Goal: Check status: Check status

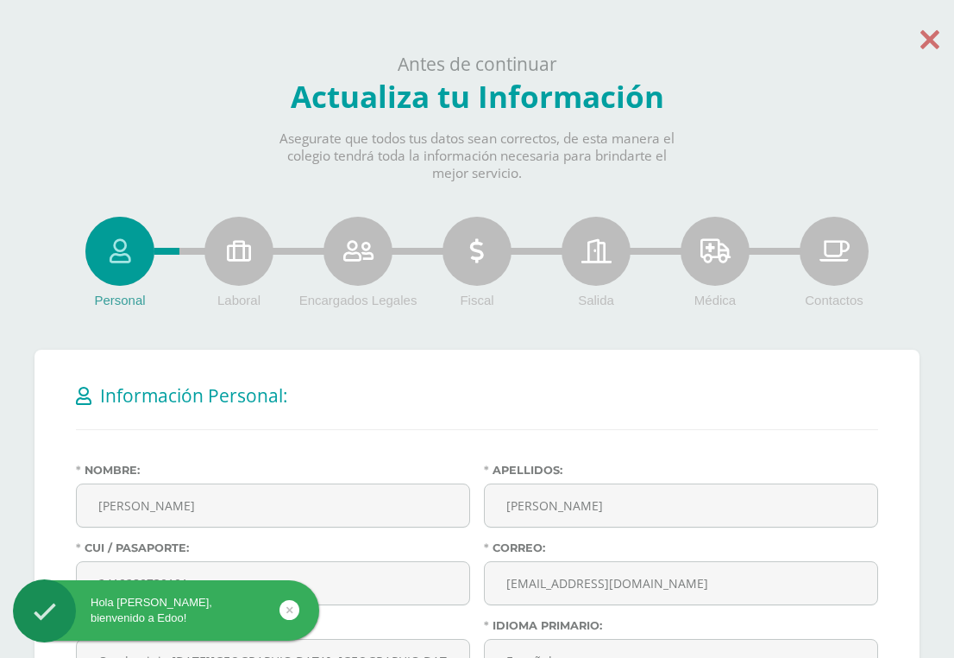
click at [927, 45] on icon at bounding box center [930, 39] width 19 height 30
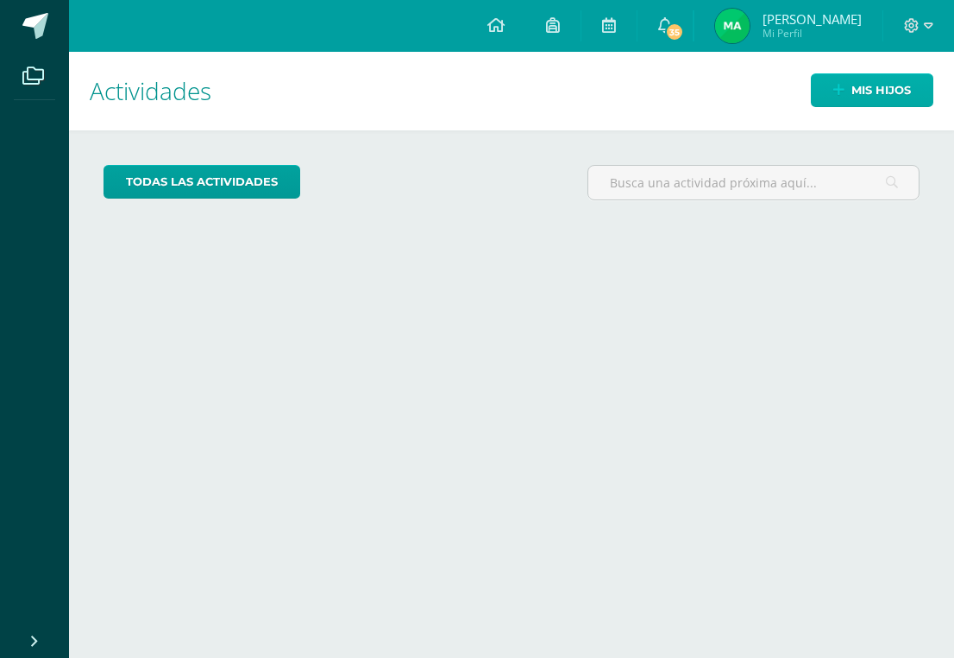
click at [828, 86] on link "Mis hijos" at bounding box center [872, 90] width 123 height 34
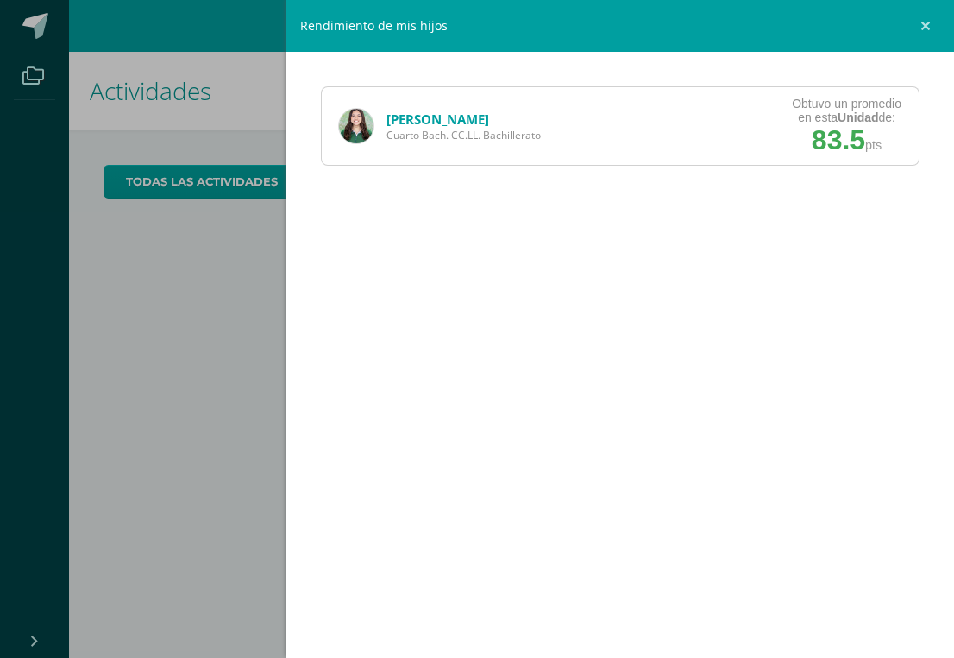
click at [377, 123] on div "Maria Mora Cuarto Bach. CC.LL. Bachillerato" at bounding box center [440, 126] width 236 height 78
click at [399, 121] on link "[PERSON_NAME]" at bounding box center [438, 118] width 103 height 17
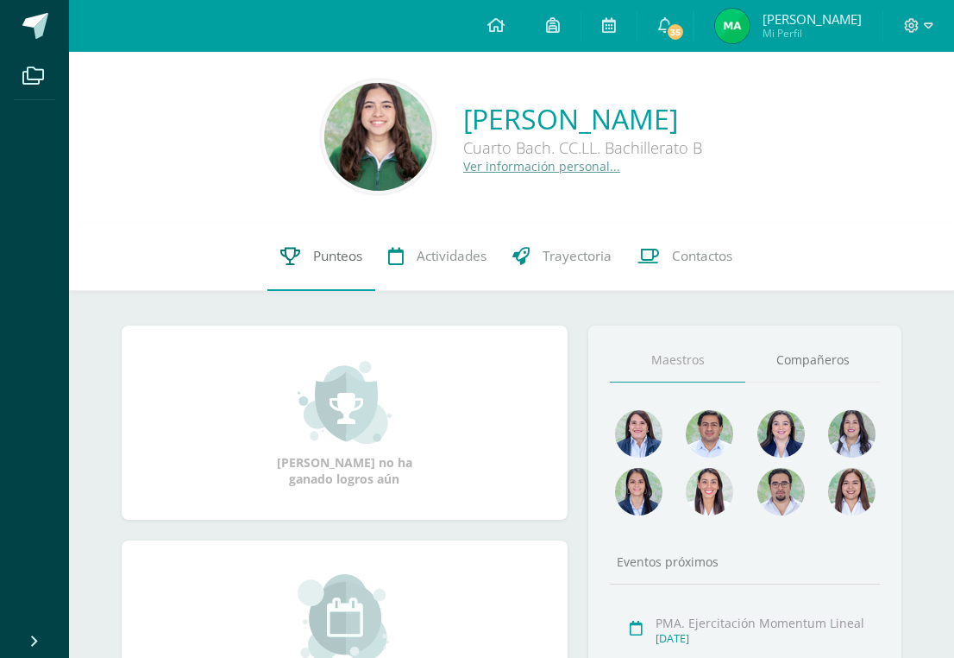
click at [317, 255] on span "Punteos" at bounding box center [337, 256] width 49 height 18
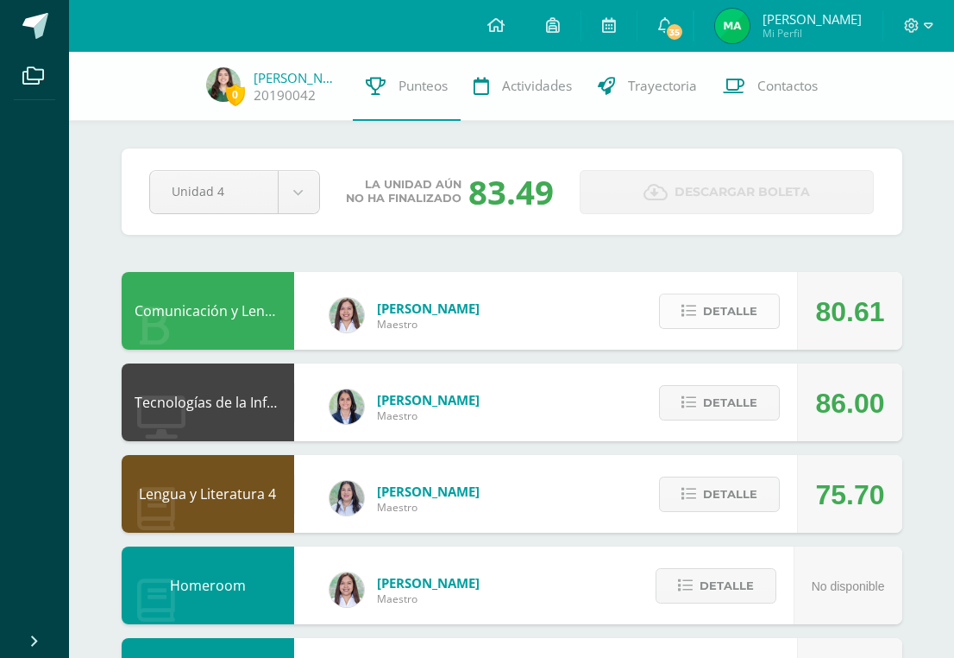
click at [724, 310] on span "Detalle" at bounding box center [730, 311] width 54 height 32
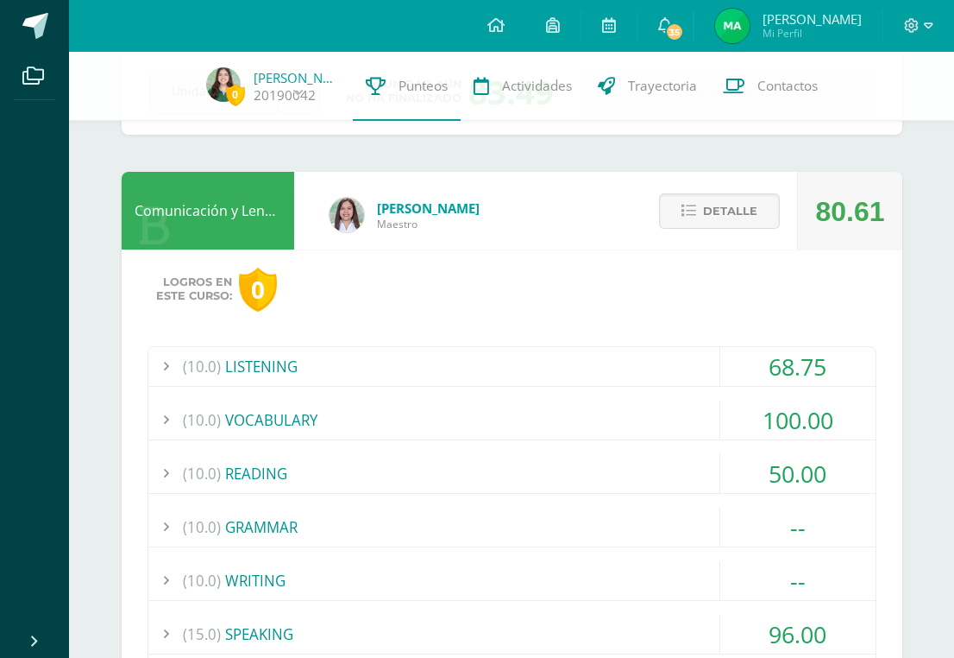
scroll to position [140, 0]
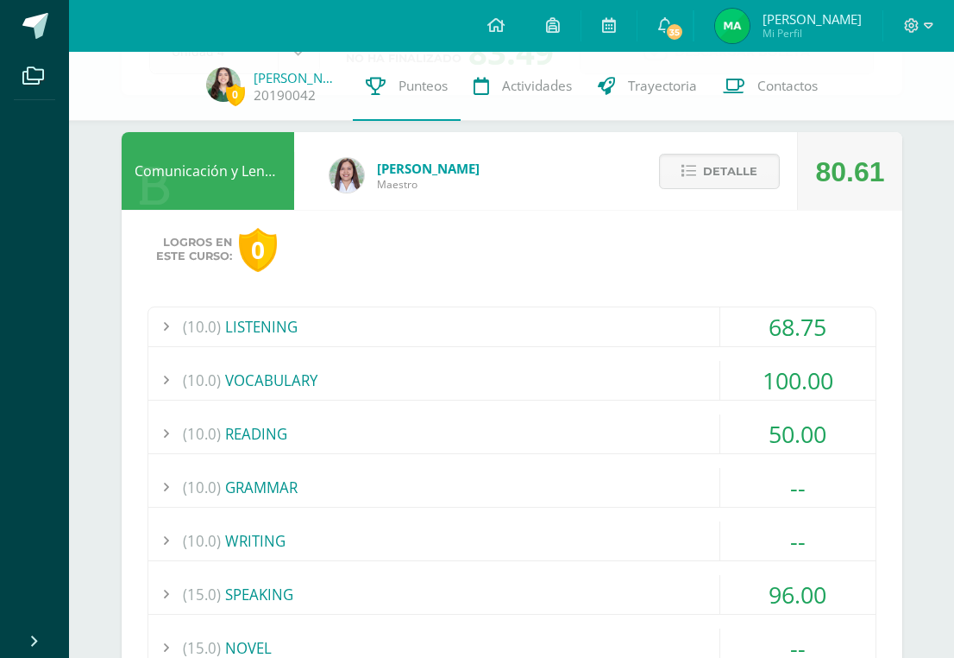
click at [227, 425] on div "(10.0) READING" at bounding box center [511, 433] width 727 height 39
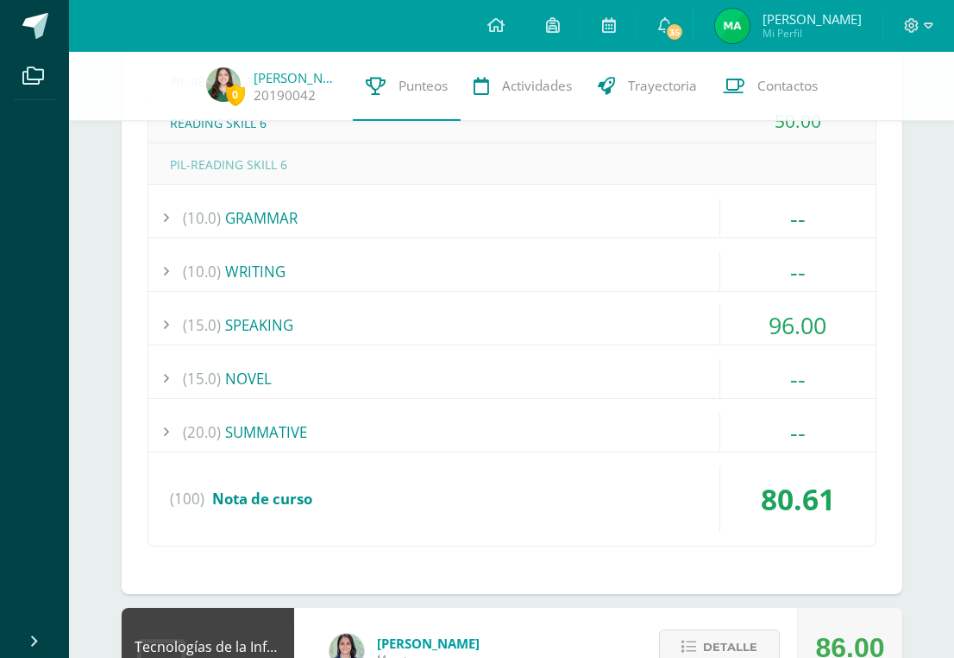
scroll to position [602, 0]
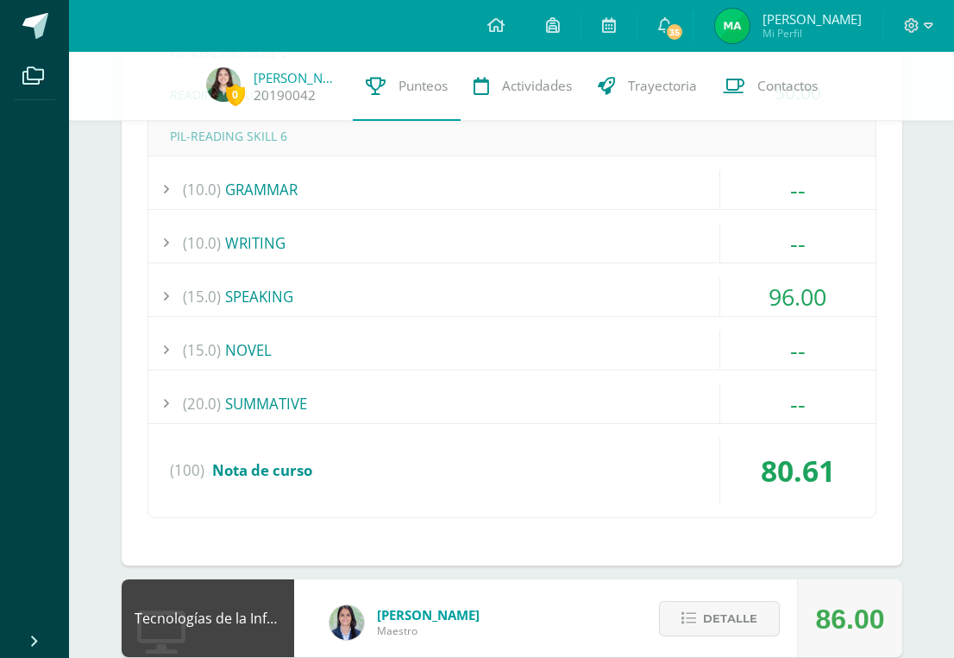
click at [277, 298] on div "(15.0) SPEAKING" at bounding box center [511, 296] width 727 height 39
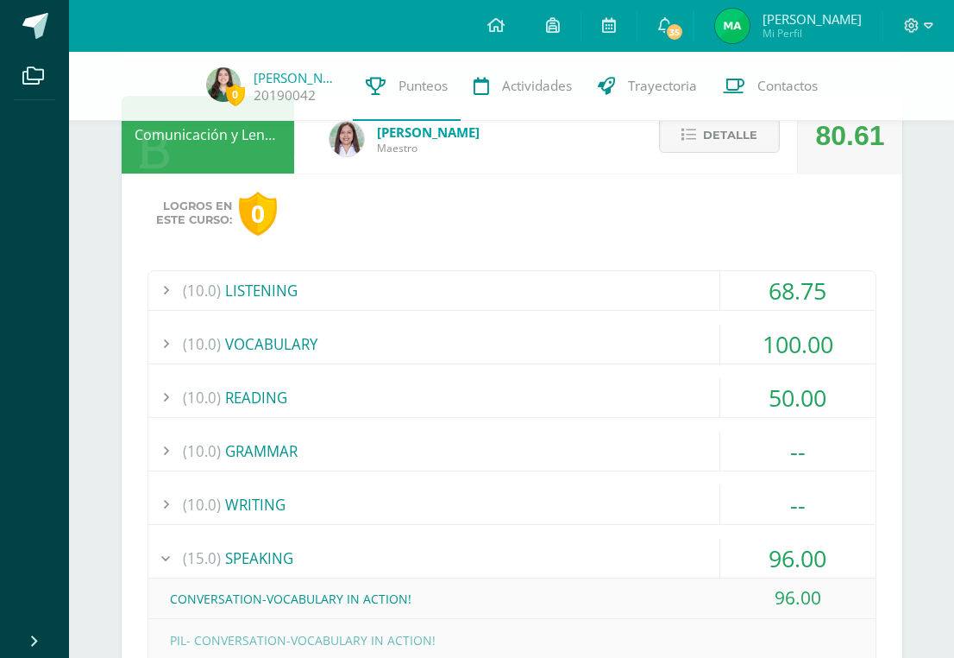
scroll to position [160, 0]
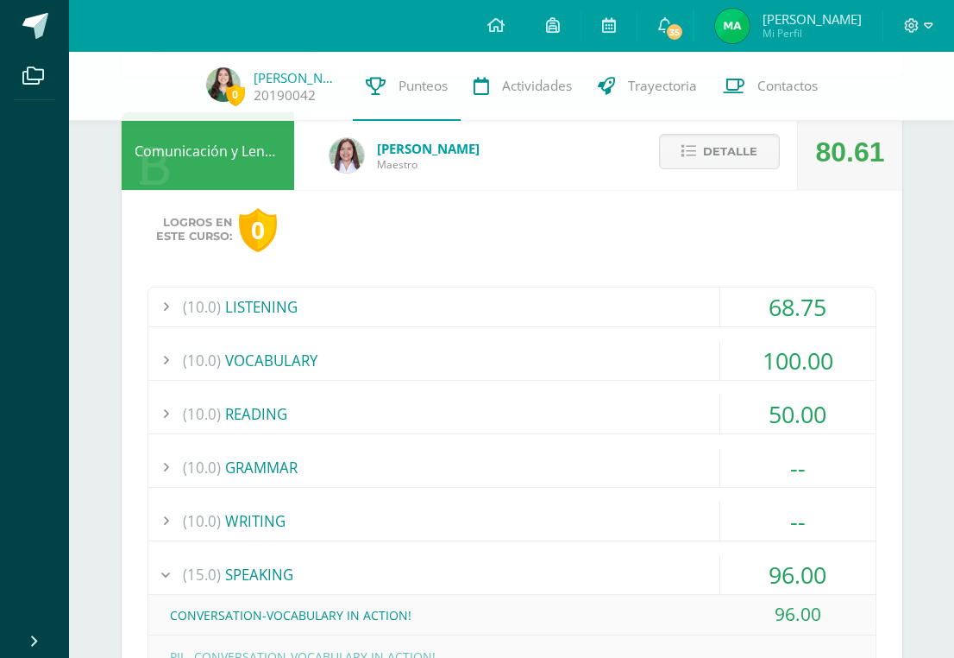
click at [277, 349] on div "(10.0) VOCABULARY" at bounding box center [511, 360] width 727 height 39
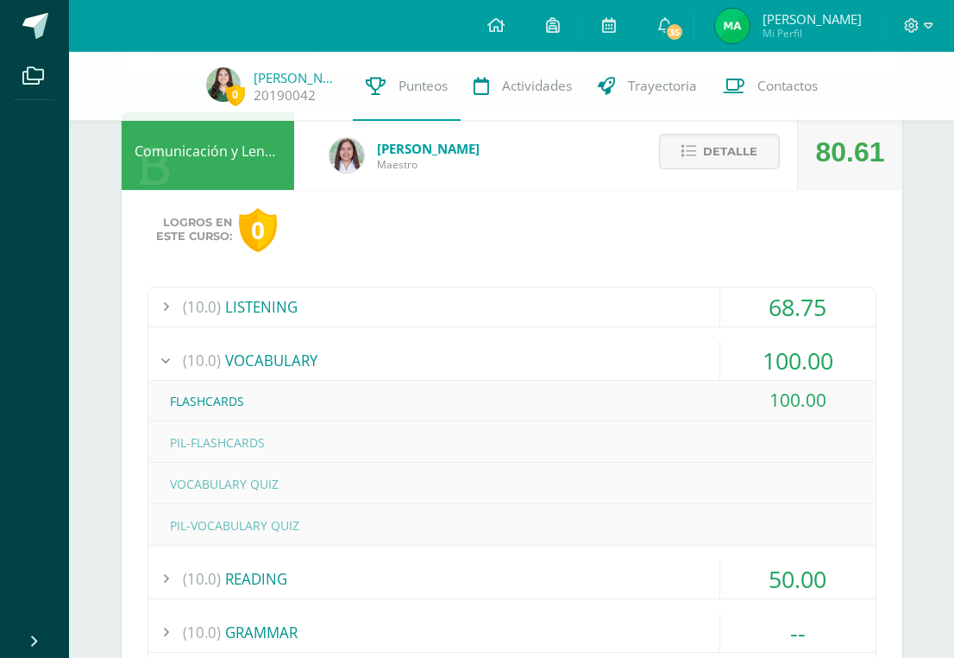
click at [277, 349] on div "(10.0) VOCABULARY" at bounding box center [511, 360] width 727 height 39
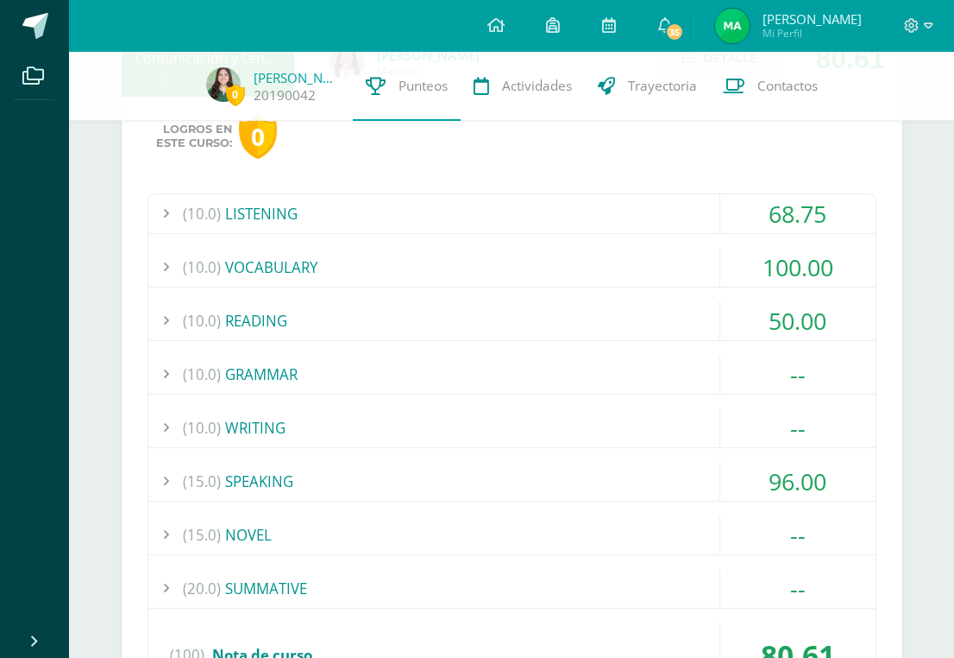
scroll to position [240, 0]
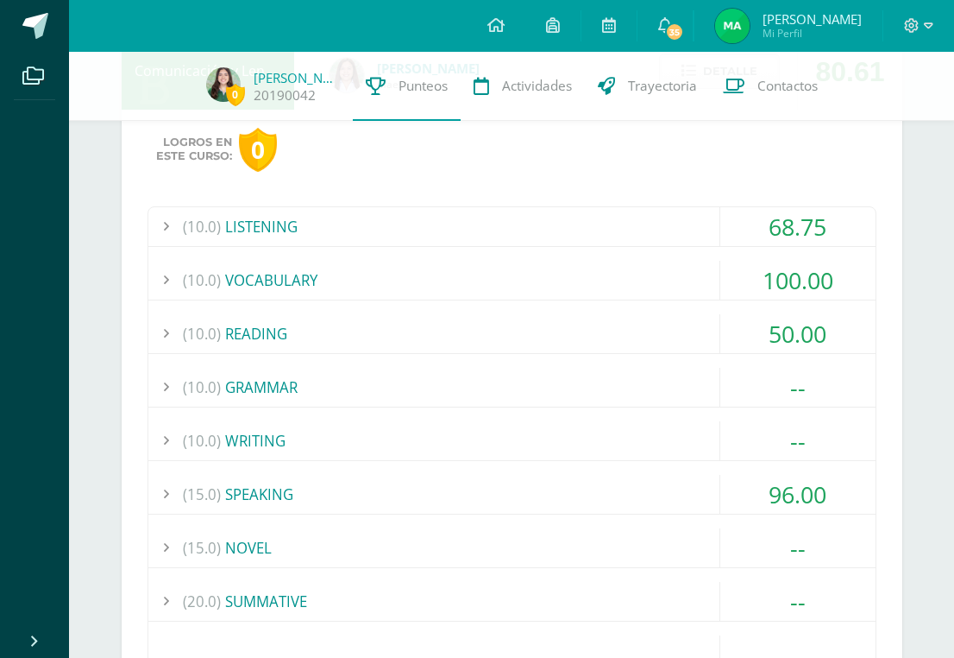
click at [280, 230] on div "(10.0) LISTENING" at bounding box center [511, 226] width 727 height 39
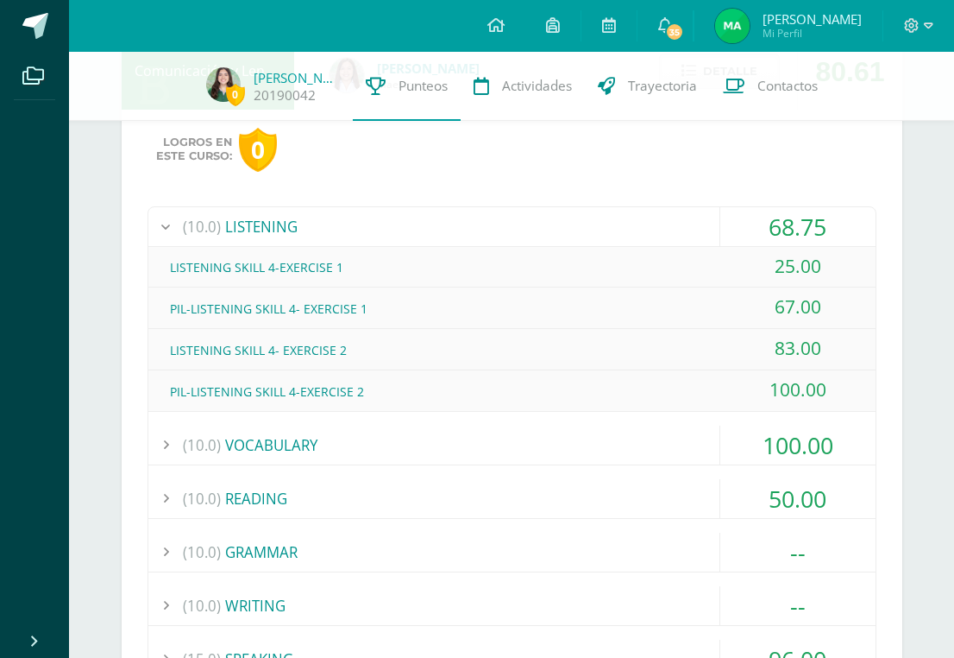
click at [280, 230] on div "(10.0) LISTENING" at bounding box center [511, 226] width 727 height 39
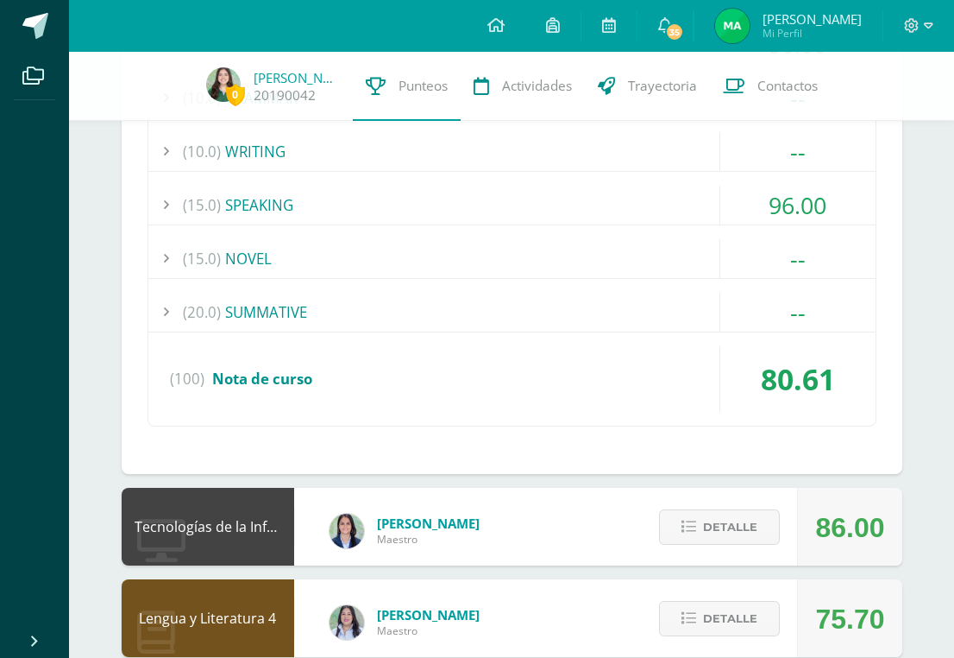
scroll to position [530, 0]
click at [286, 210] on div "(15.0) SPEAKING" at bounding box center [511, 204] width 727 height 39
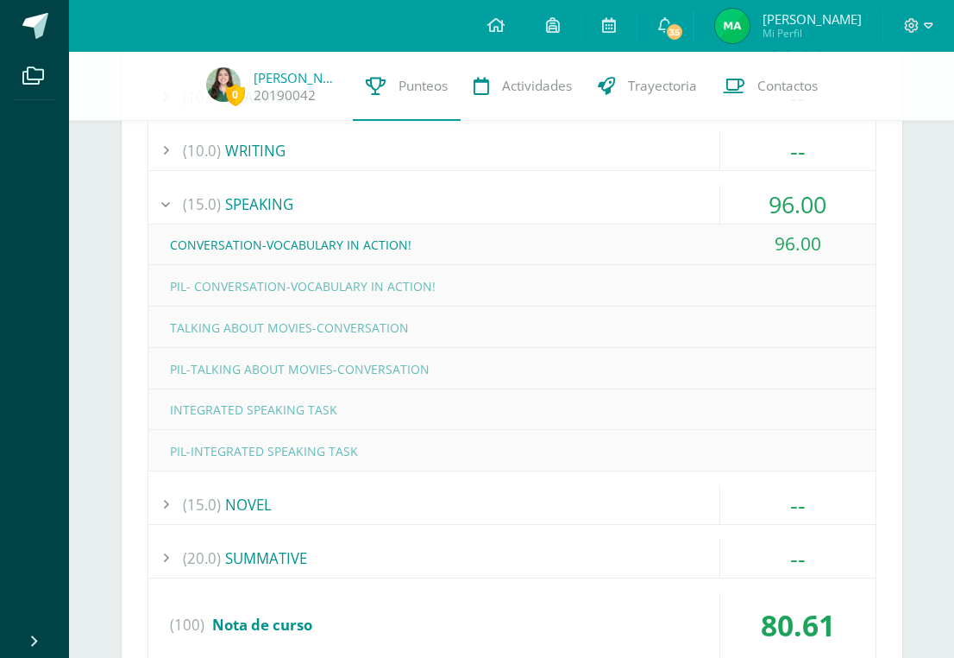
click at [286, 210] on div "(15.0) SPEAKING" at bounding box center [511, 204] width 727 height 39
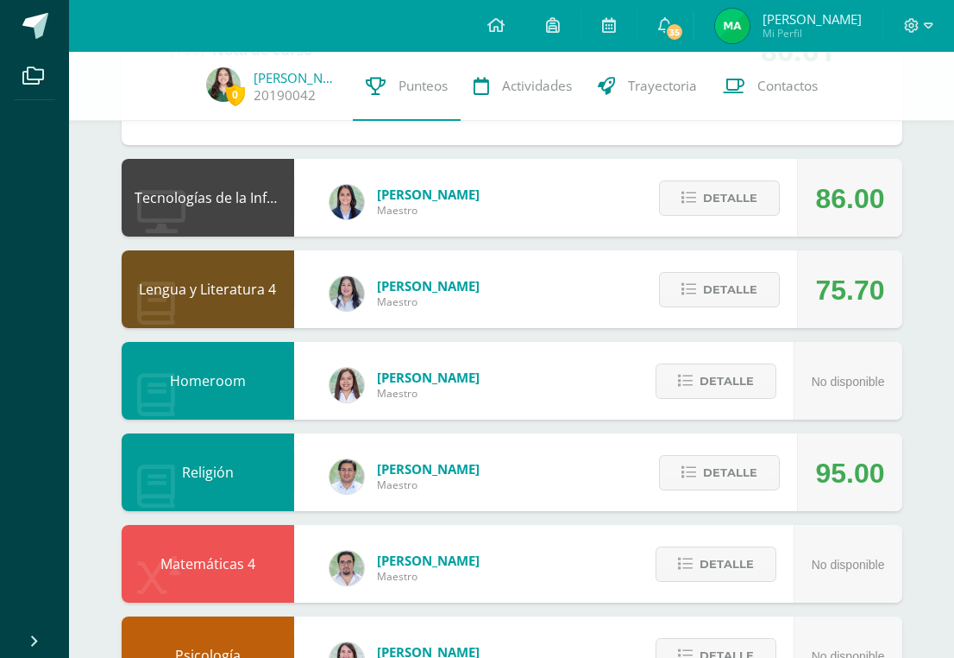
scroll to position [859, 0]
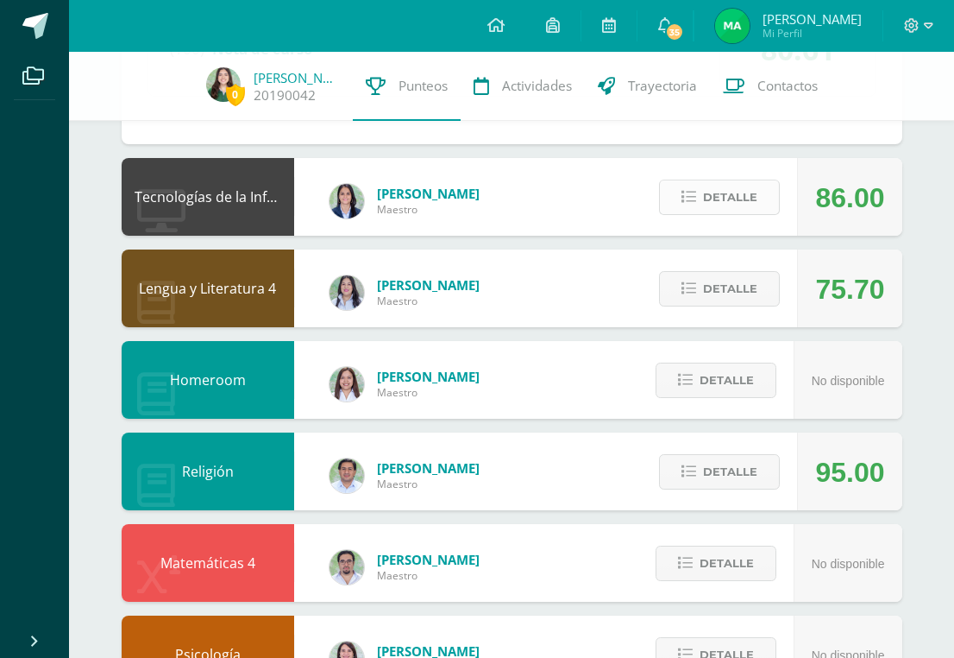
click at [680, 209] on button "Detalle" at bounding box center [719, 196] width 121 height 35
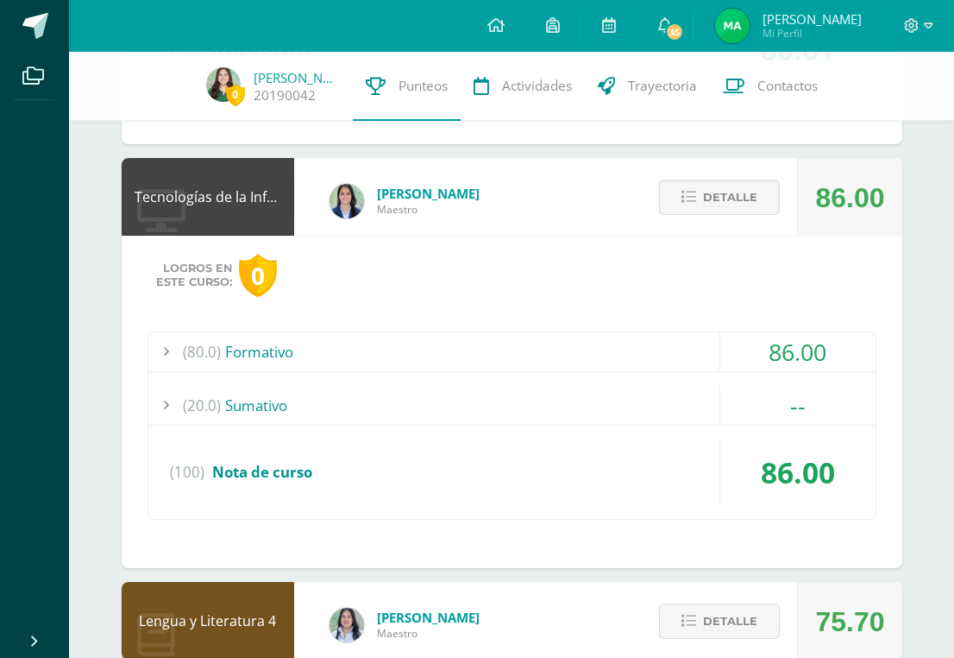
click at [357, 378] on div "(80.0) Formativo 86.00 Etiquetas de estructura" at bounding box center [512, 425] width 729 height 188
click at [354, 363] on div "(80.0) Formativo" at bounding box center [511, 351] width 727 height 39
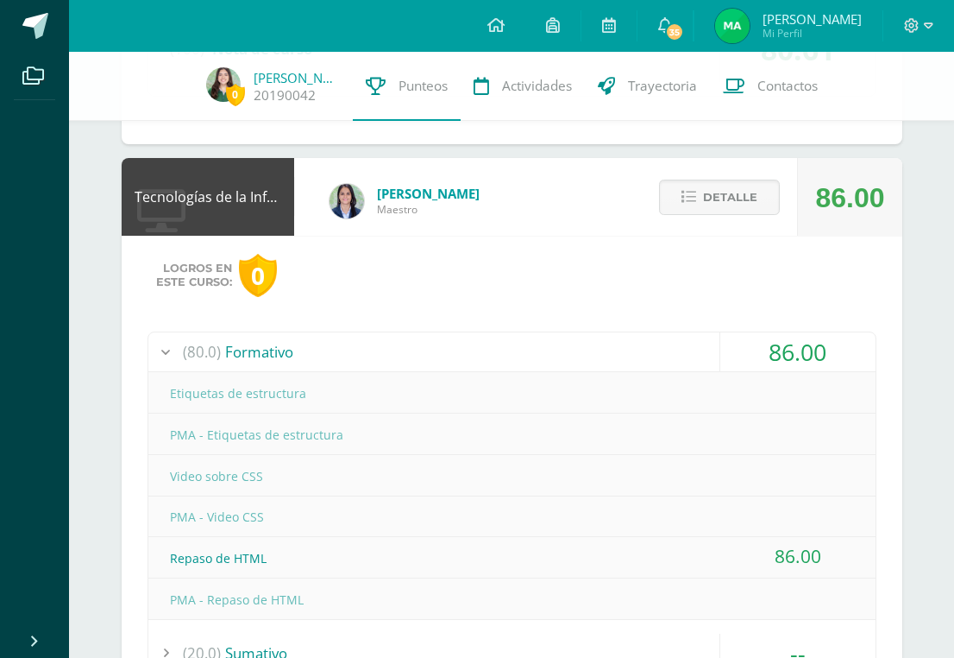
click at [353, 363] on div "(80.0) Formativo" at bounding box center [511, 351] width 727 height 39
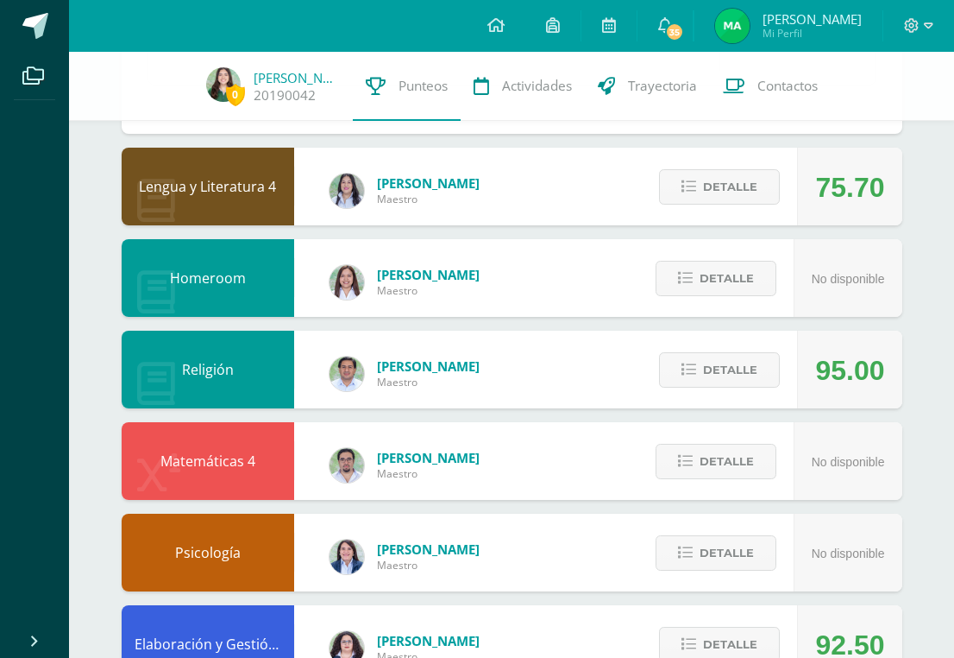
scroll to position [1296, 0]
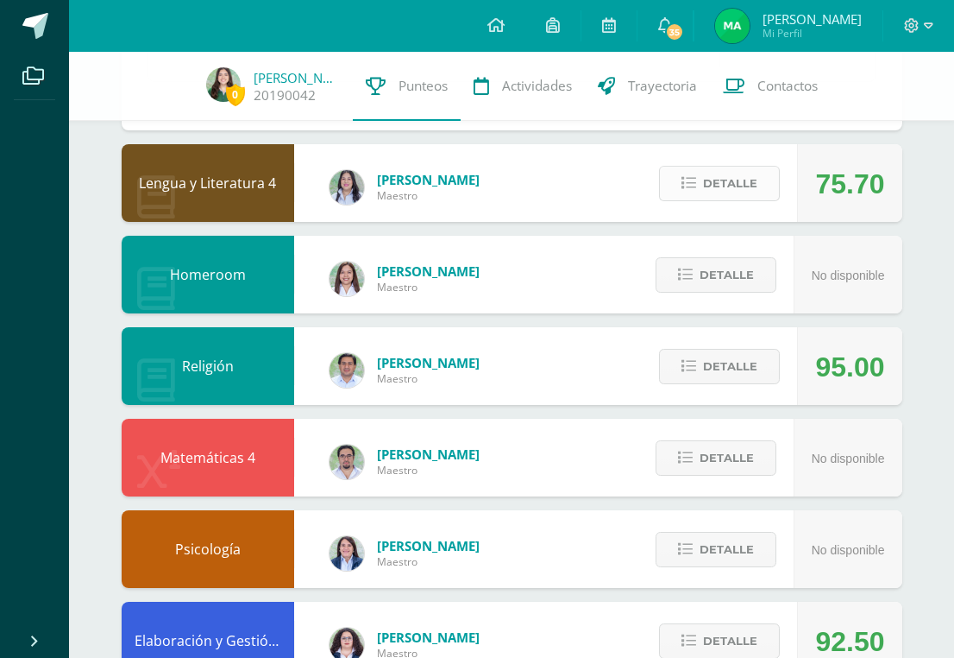
click at [673, 171] on button "Detalle" at bounding box center [719, 183] width 121 height 35
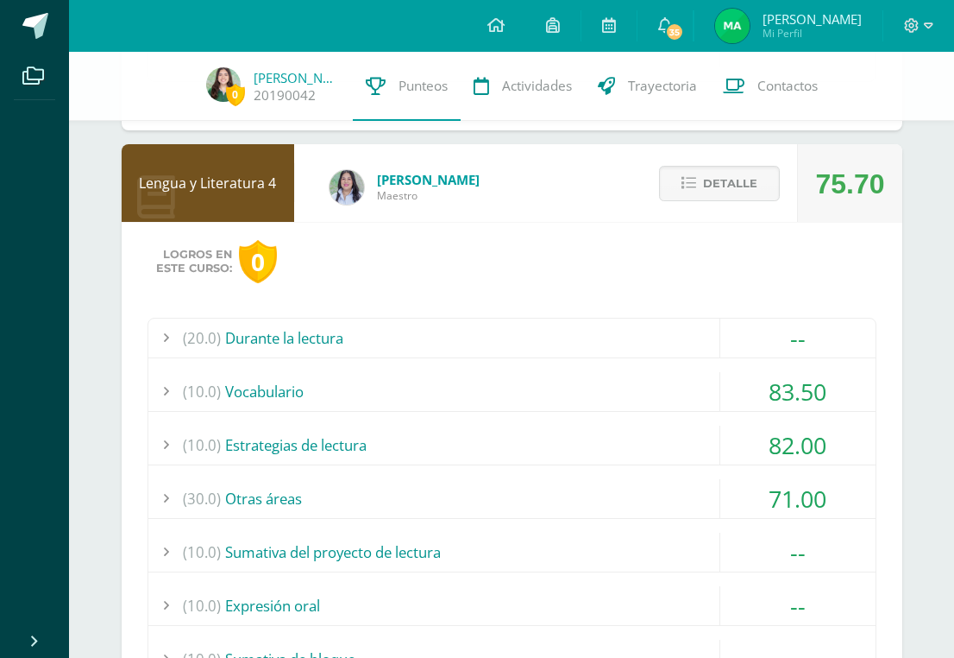
click at [322, 387] on div "(10.0) Vocabulario" at bounding box center [511, 391] width 727 height 39
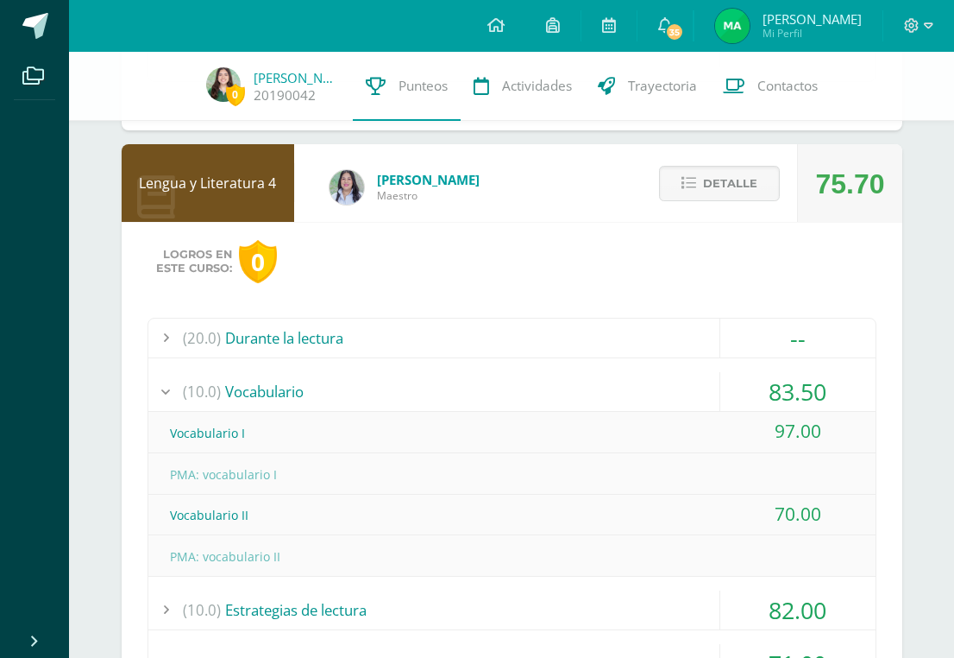
click at [322, 387] on div "(10.0) Vocabulario" at bounding box center [511, 391] width 727 height 39
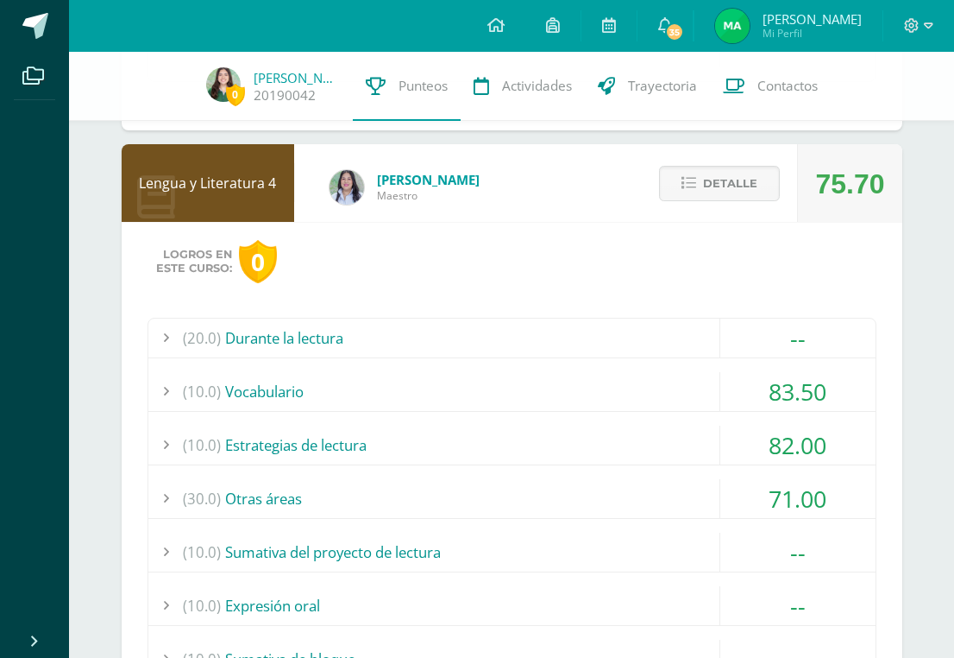
click at [469, 392] on div "(10.0) Vocabulario" at bounding box center [511, 391] width 727 height 39
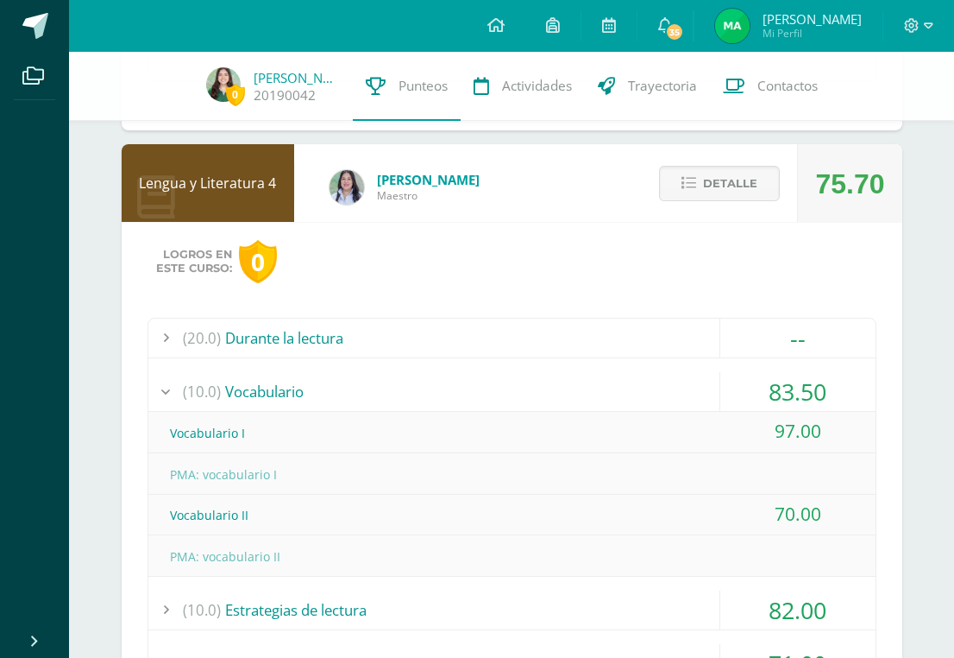
click at [469, 392] on div "(10.0) Vocabulario" at bounding box center [511, 391] width 727 height 39
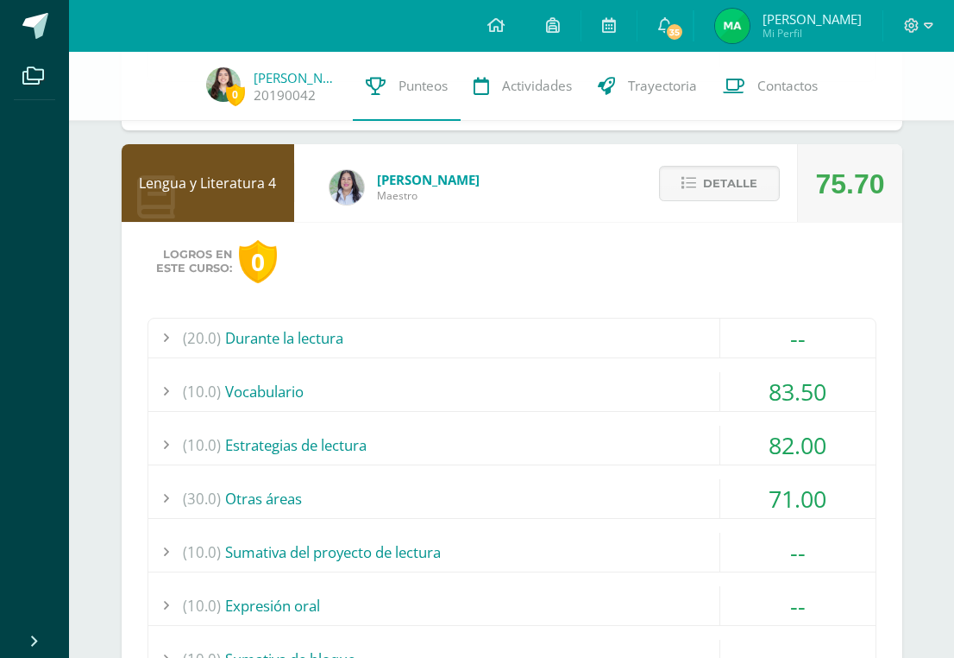
click at [463, 429] on div "(10.0) Estrategias de lectura" at bounding box center [511, 444] width 727 height 39
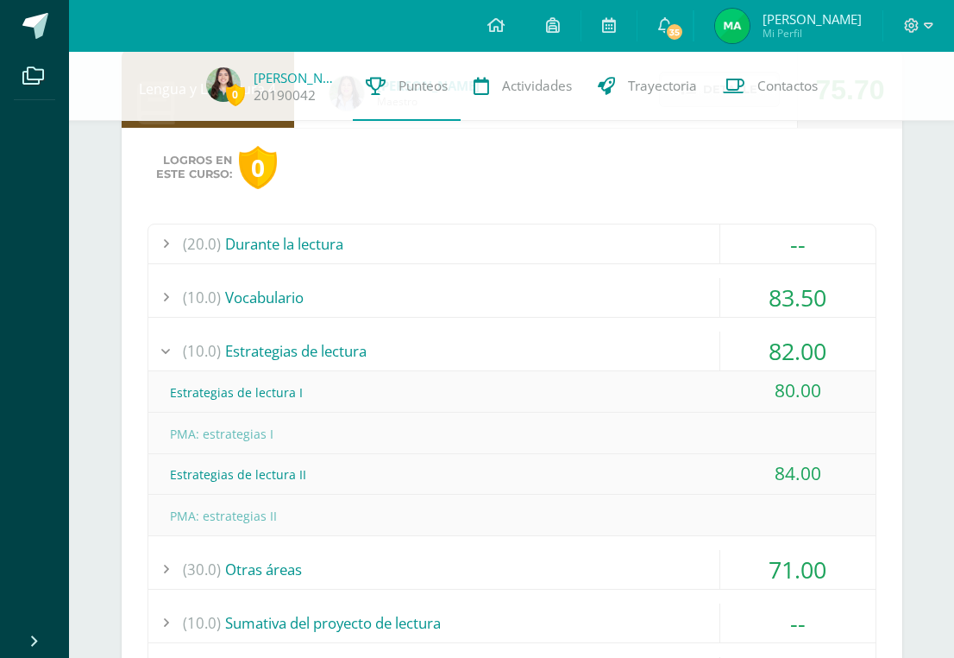
scroll to position [1407, 0]
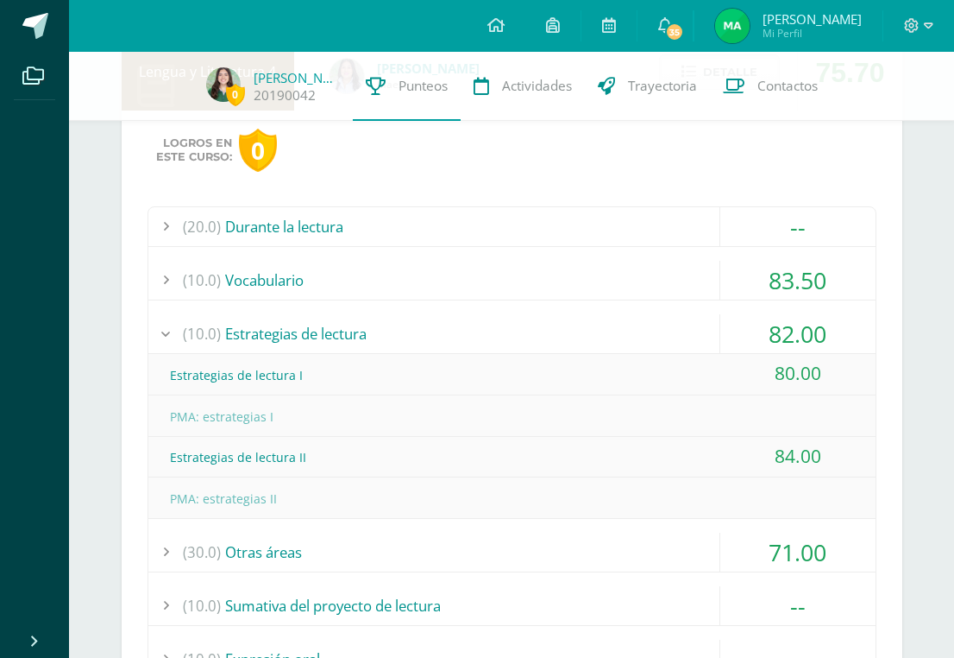
click at [465, 334] on div "(10.0) Estrategias de lectura" at bounding box center [511, 333] width 727 height 39
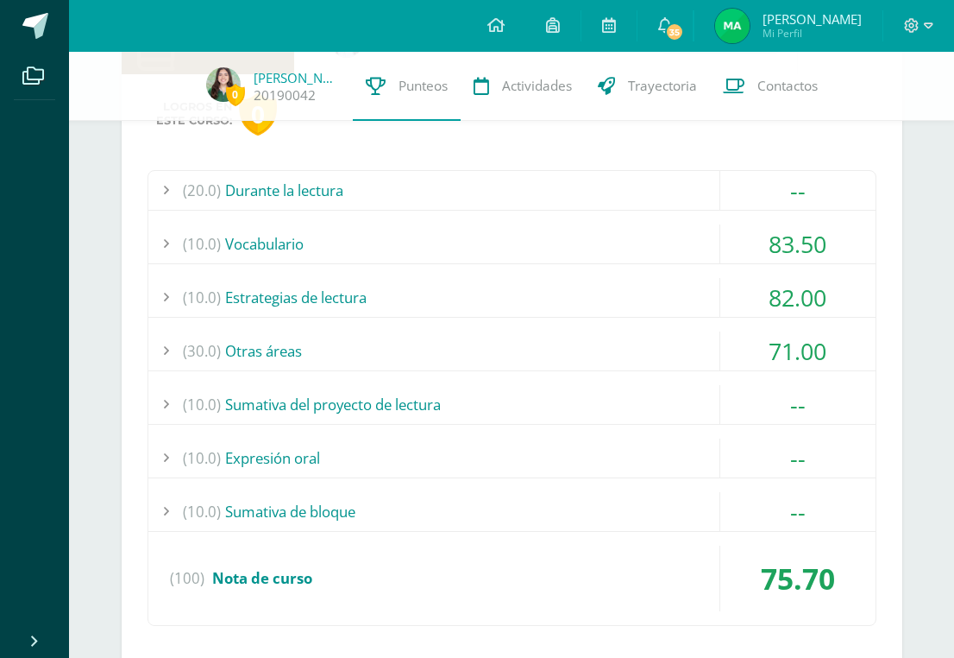
scroll to position [1512, 0]
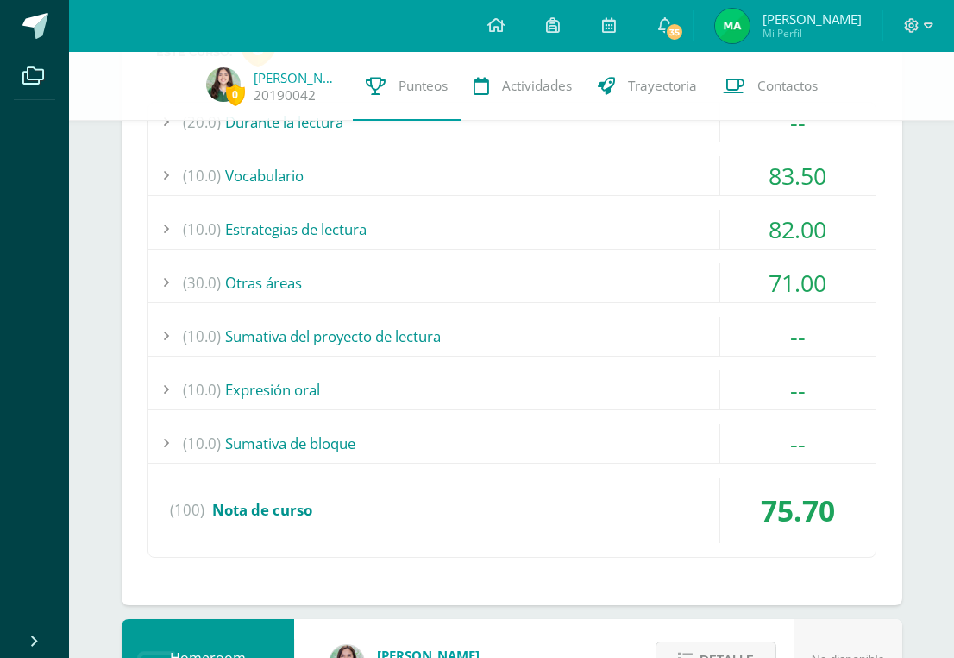
click at [430, 304] on div "(20.0) Durante la lectura -- Una habitación propia: comprensión I" at bounding box center [512, 330] width 729 height 456
click at [426, 293] on div "(30.0) Otras áreas" at bounding box center [511, 282] width 727 height 39
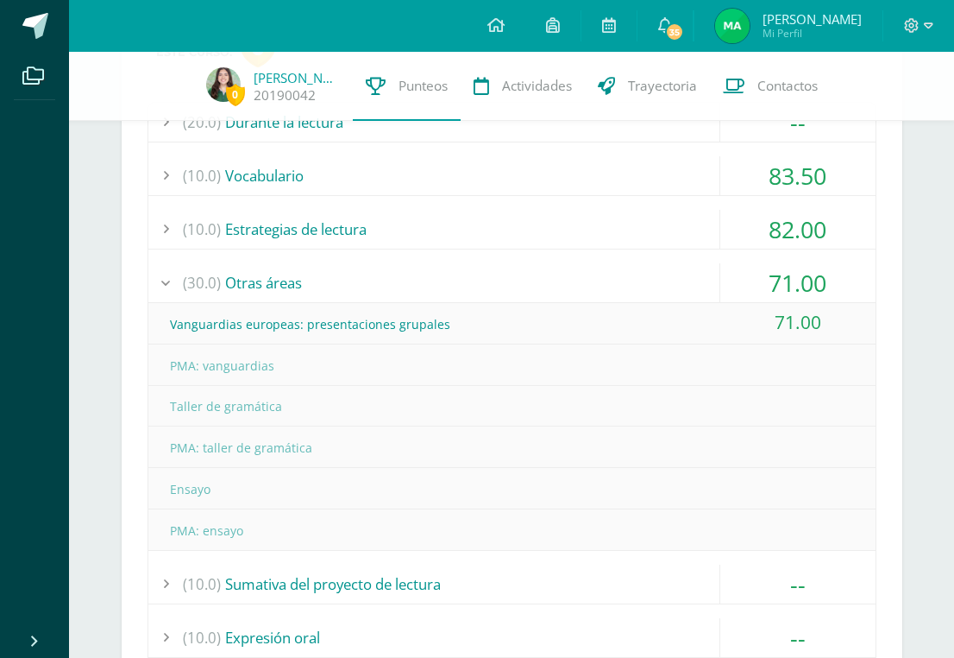
click at [426, 293] on div "(30.0) Otras áreas" at bounding box center [511, 282] width 727 height 39
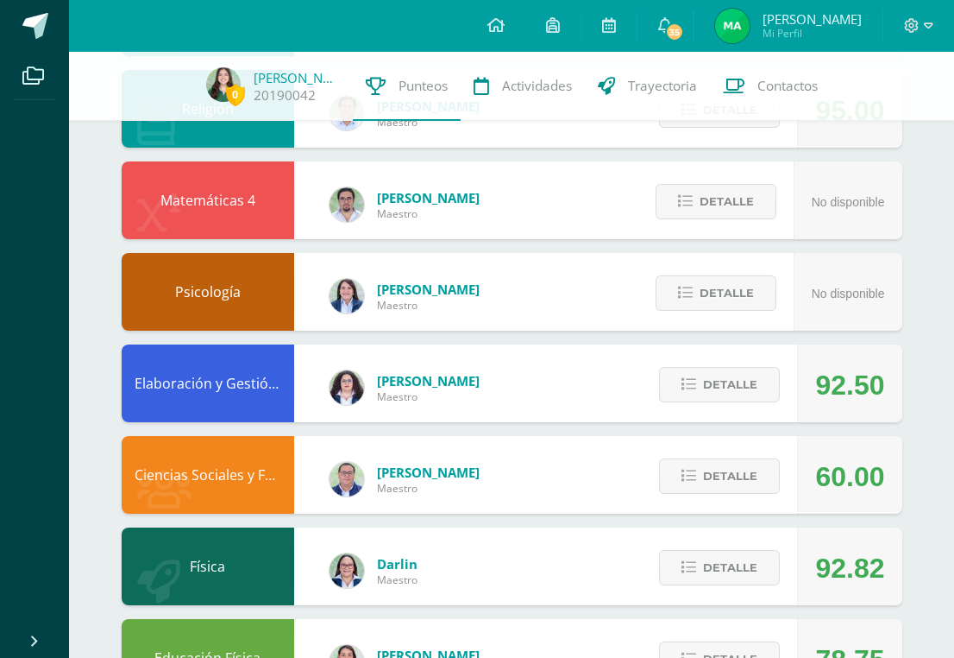
scroll to position [2159, 0]
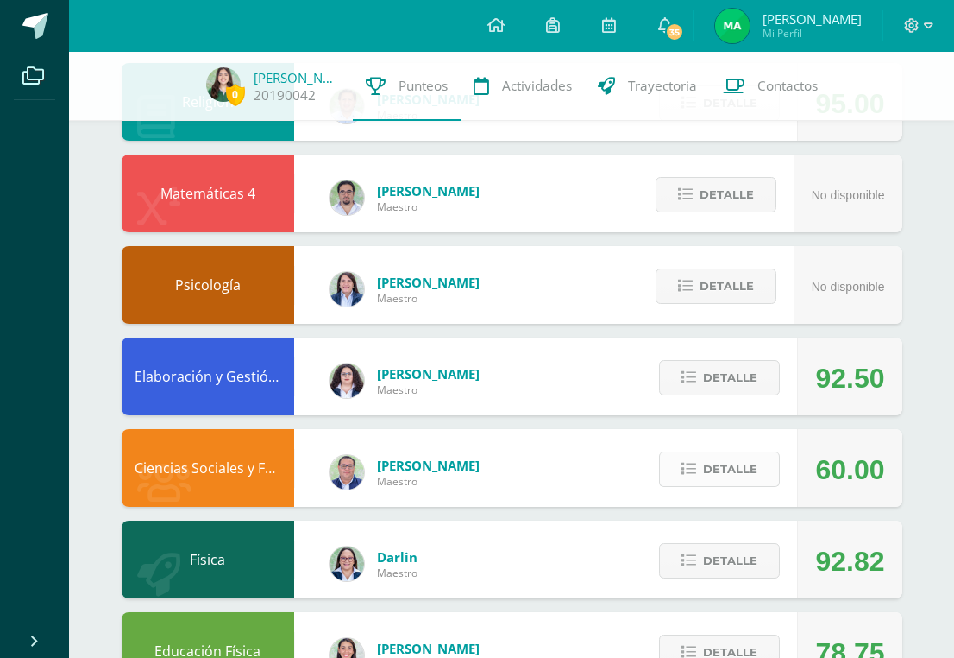
click at [725, 479] on span "Detalle" at bounding box center [730, 469] width 54 height 32
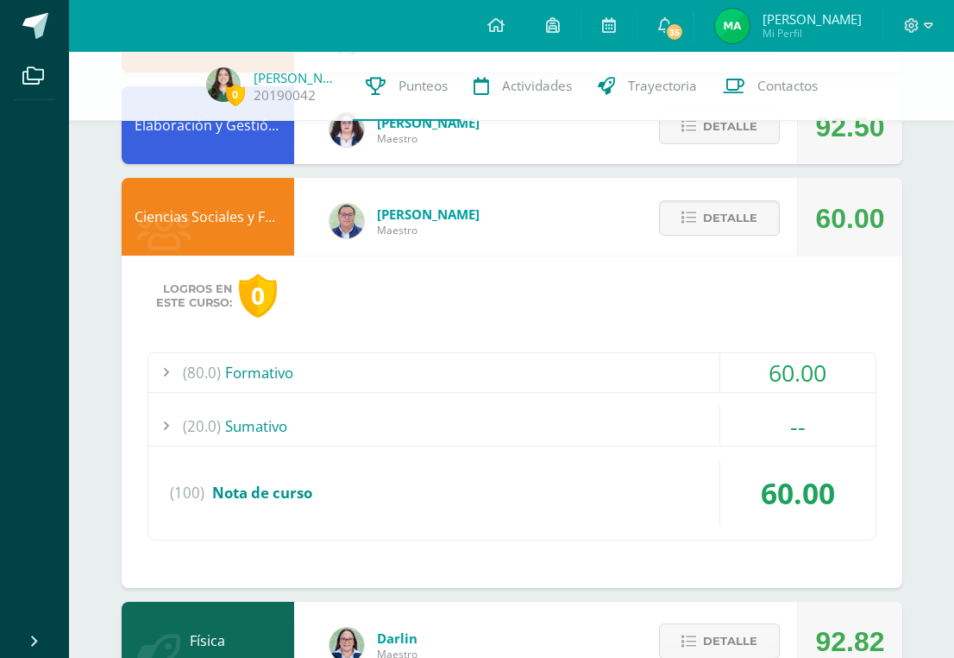
scroll to position [2415, 0]
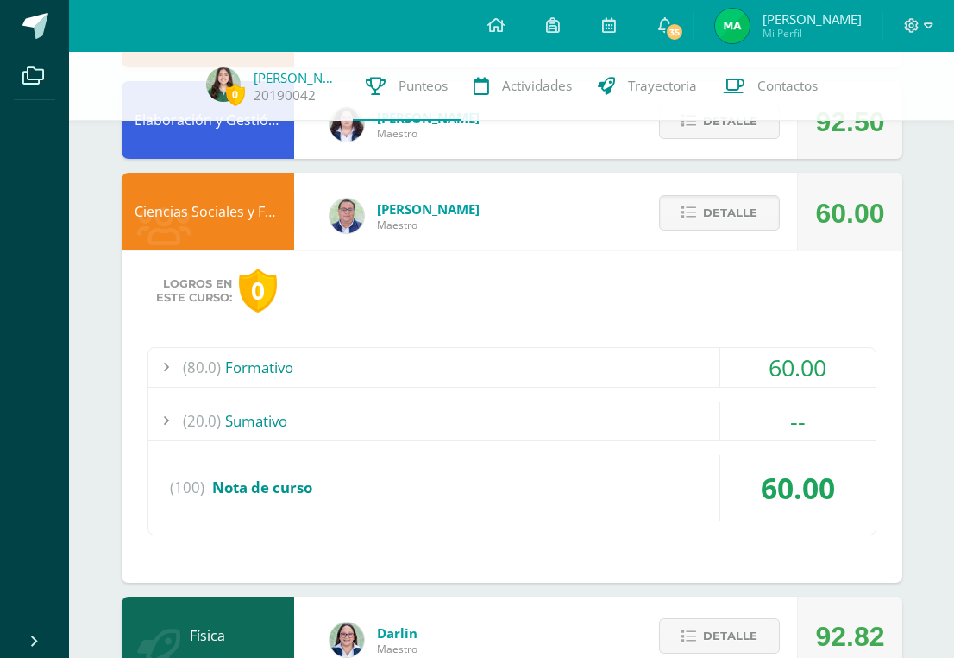
click at [329, 356] on div "(80.0) Formativo" at bounding box center [511, 367] width 727 height 39
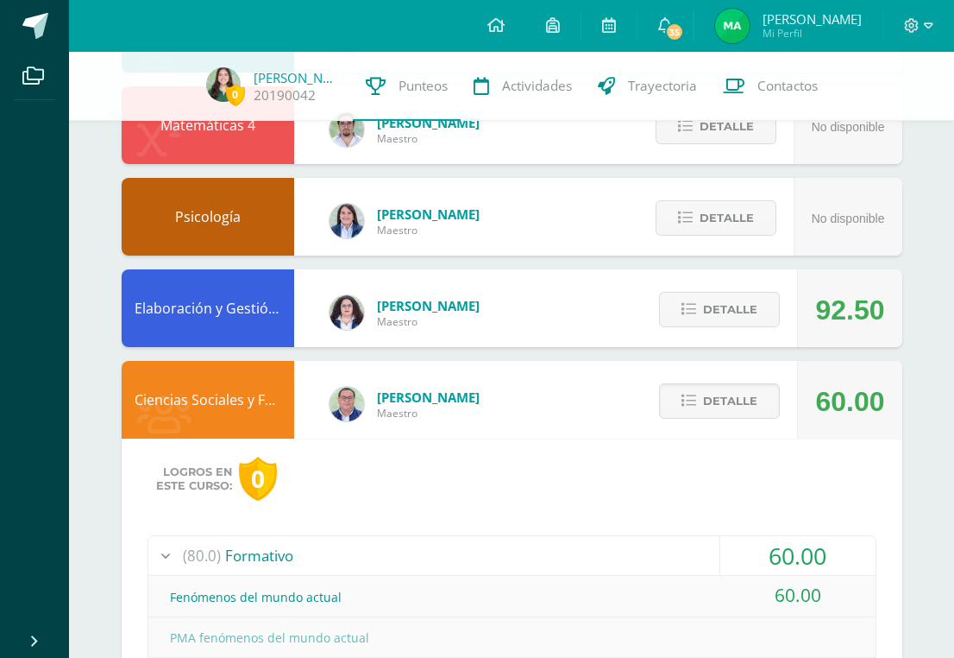
scroll to position [2225, 0]
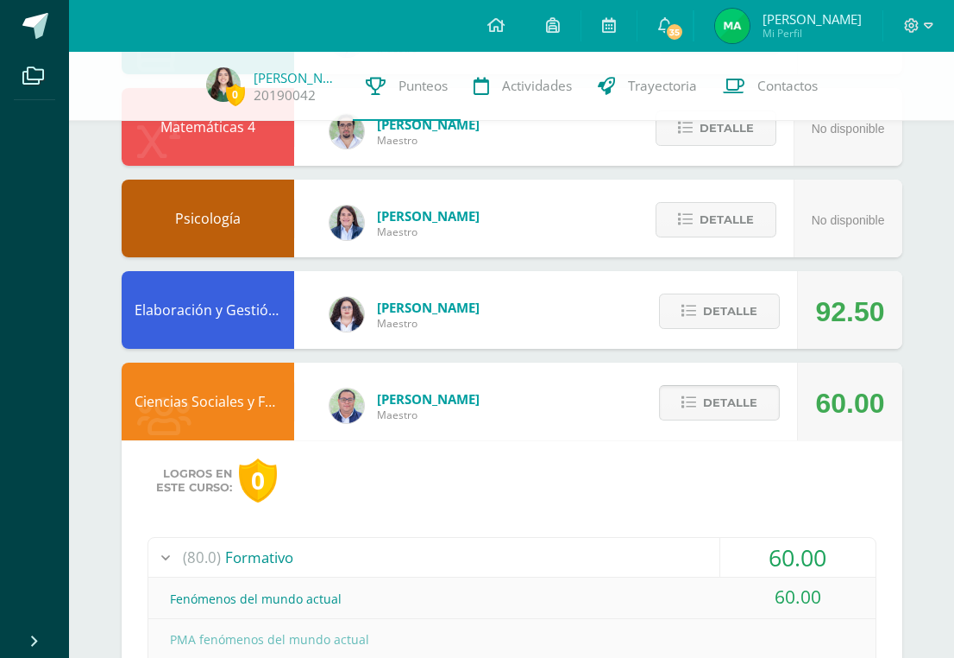
click at [674, 402] on button "Detalle" at bounding box center [719, 402] width 121 height 35
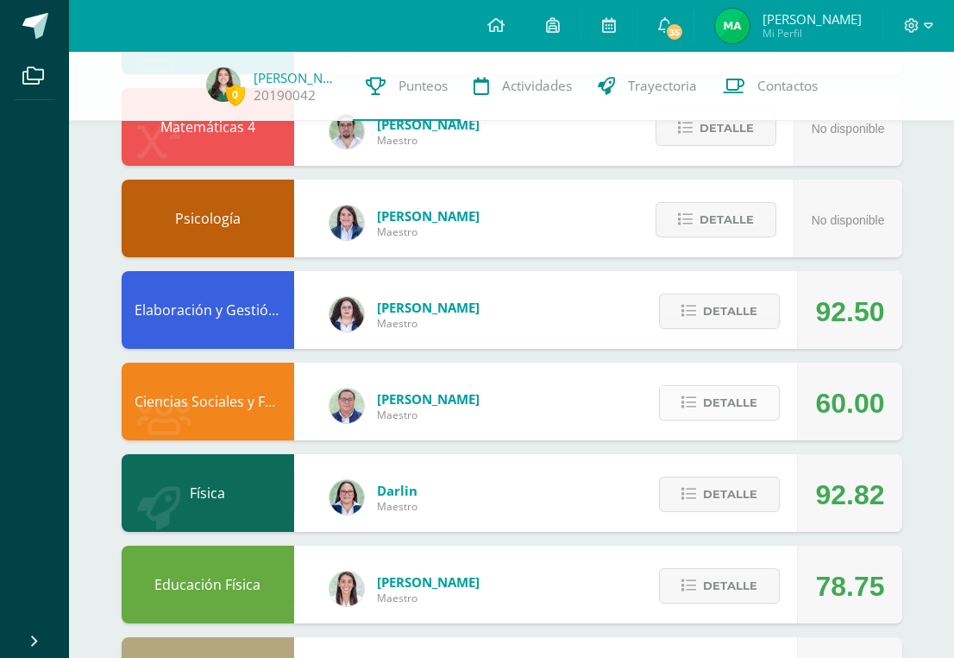
click at [674, 402] on button "Detalle" at bounding box center [719, 402] width 121 height 35
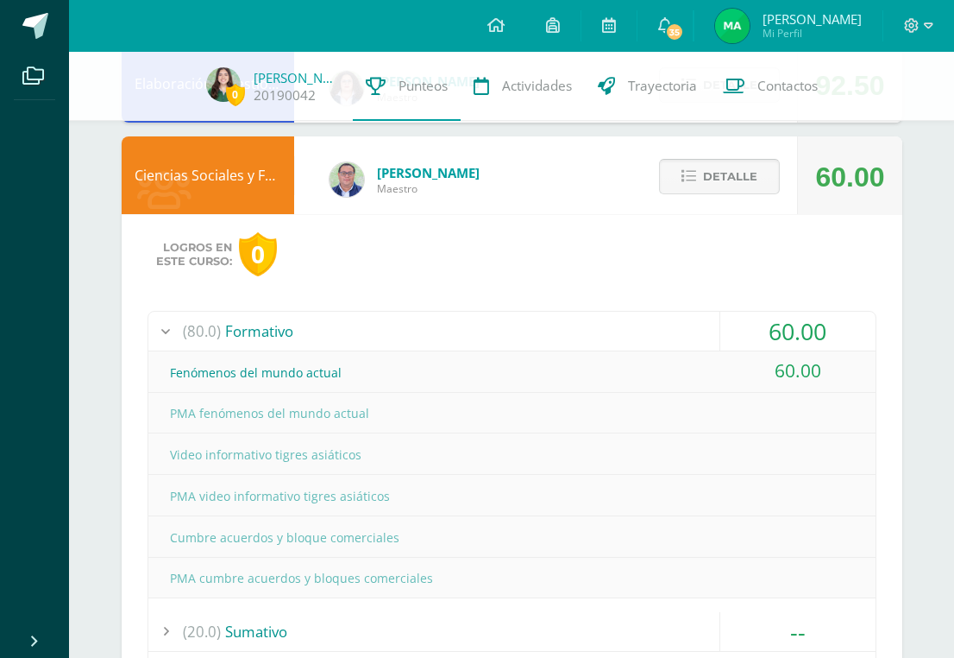
scroll to position [2454, 0]
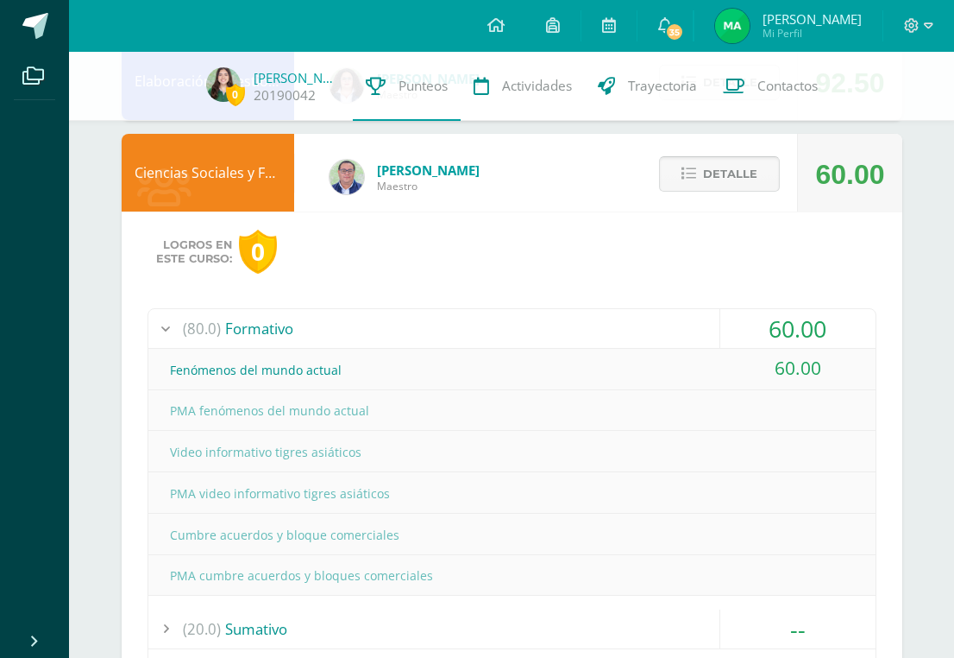
click at [700, 167] on button "Detalle" at bounding box center [719, 173] width 121 height 35
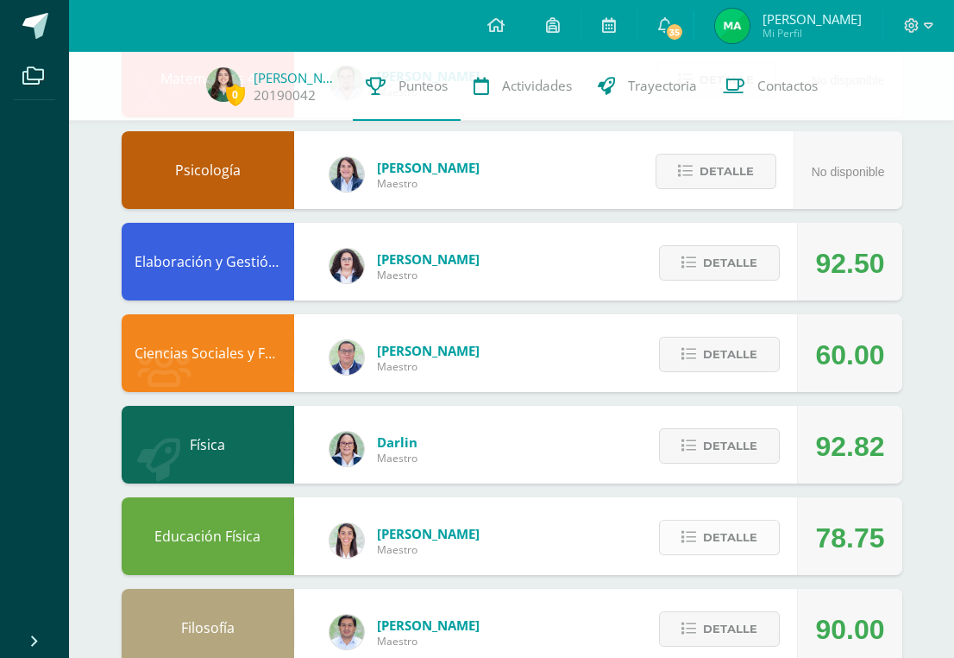
scroll to position [2274, 0]
click at [708, 444] on span "Detalle" at bounding box center [730, 446] width 54 height 32
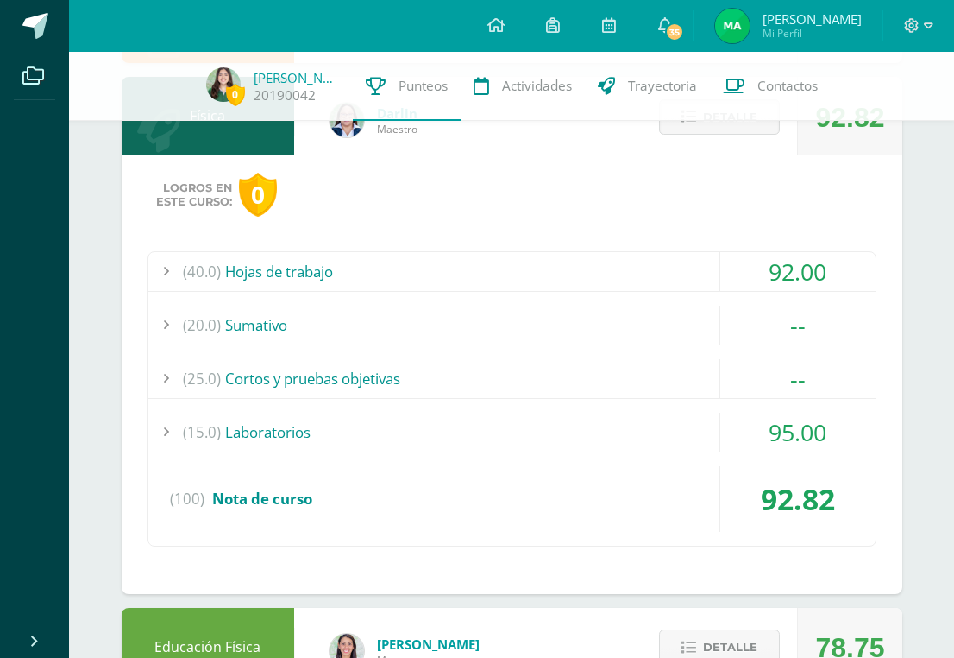
scroll to position [2604, 0]
